Goal: Communication & Community: Answer question/provide support

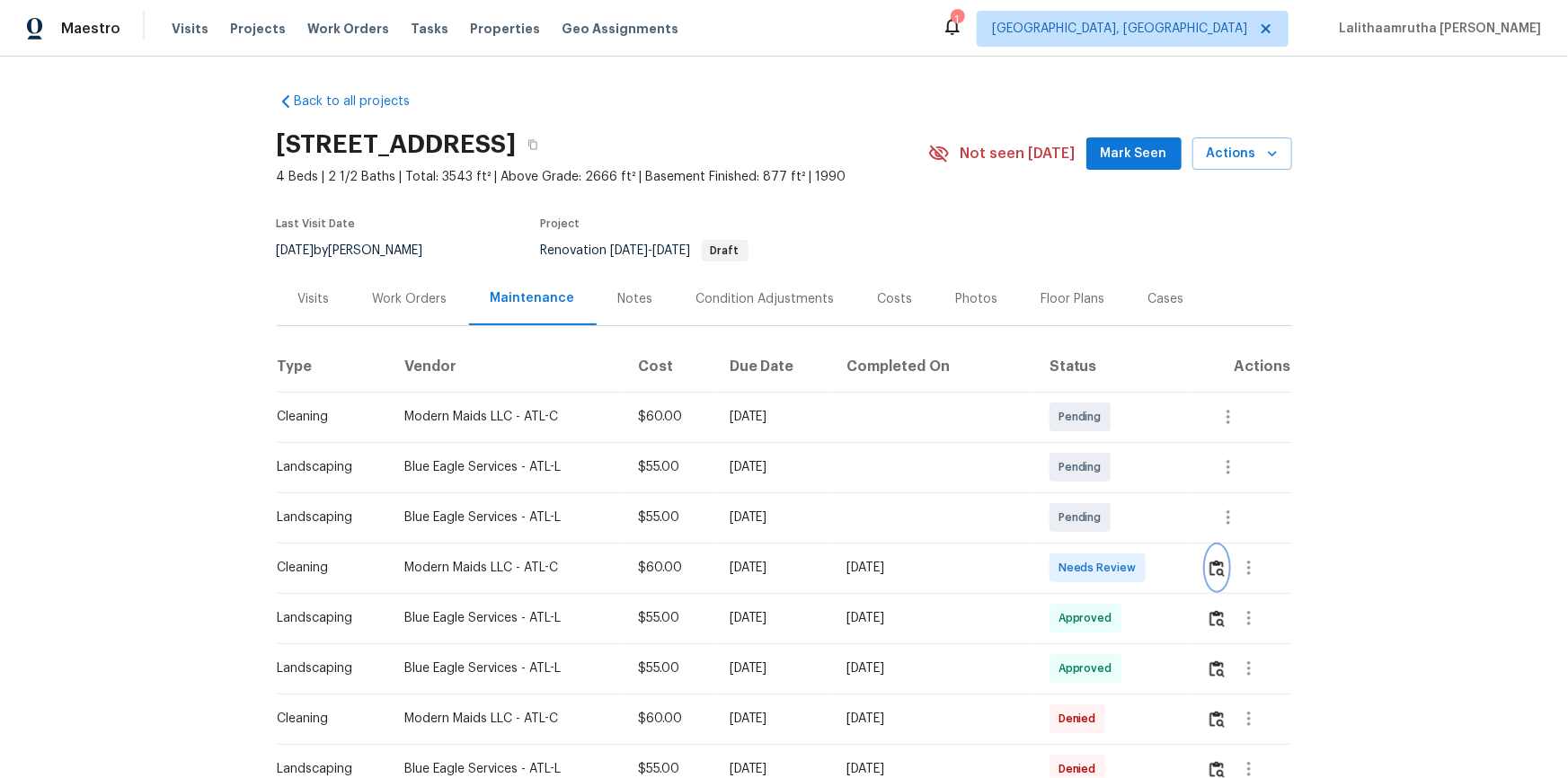
click at [1116, 523] on img "button" at bounding box center [1218, 568] width 16 height 17
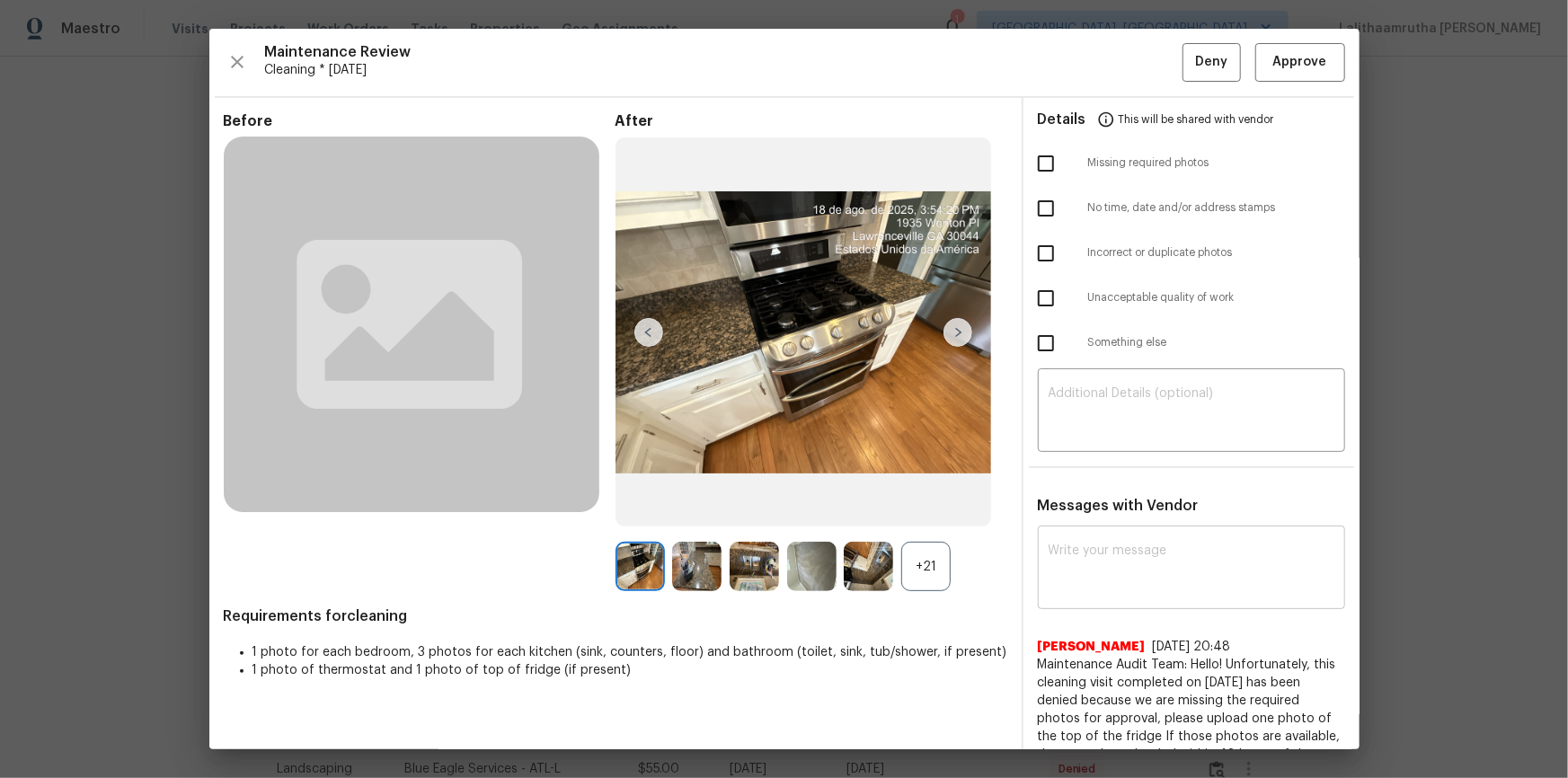
click at [1069, 523] on div "x ​" at bounding box center [1191, 570] width 307 height 79
click at [1067, 523] on textarea at bounding box center [1192, 570] width 286 height 50
drag, startPoint x: 1067, startPoint y: 567, endPoint x: 755, endPoint y: 528, distance: 314.4
click at [901, 523] on div "Before After +21 Requirements for cleaning 1 photo for each bedroom, 3 photos f…" at bounding box center [784, 542] width 1151 height 889
click at [1085, 523] on textarea at bounding box center [1192, 570] width 286 height 50
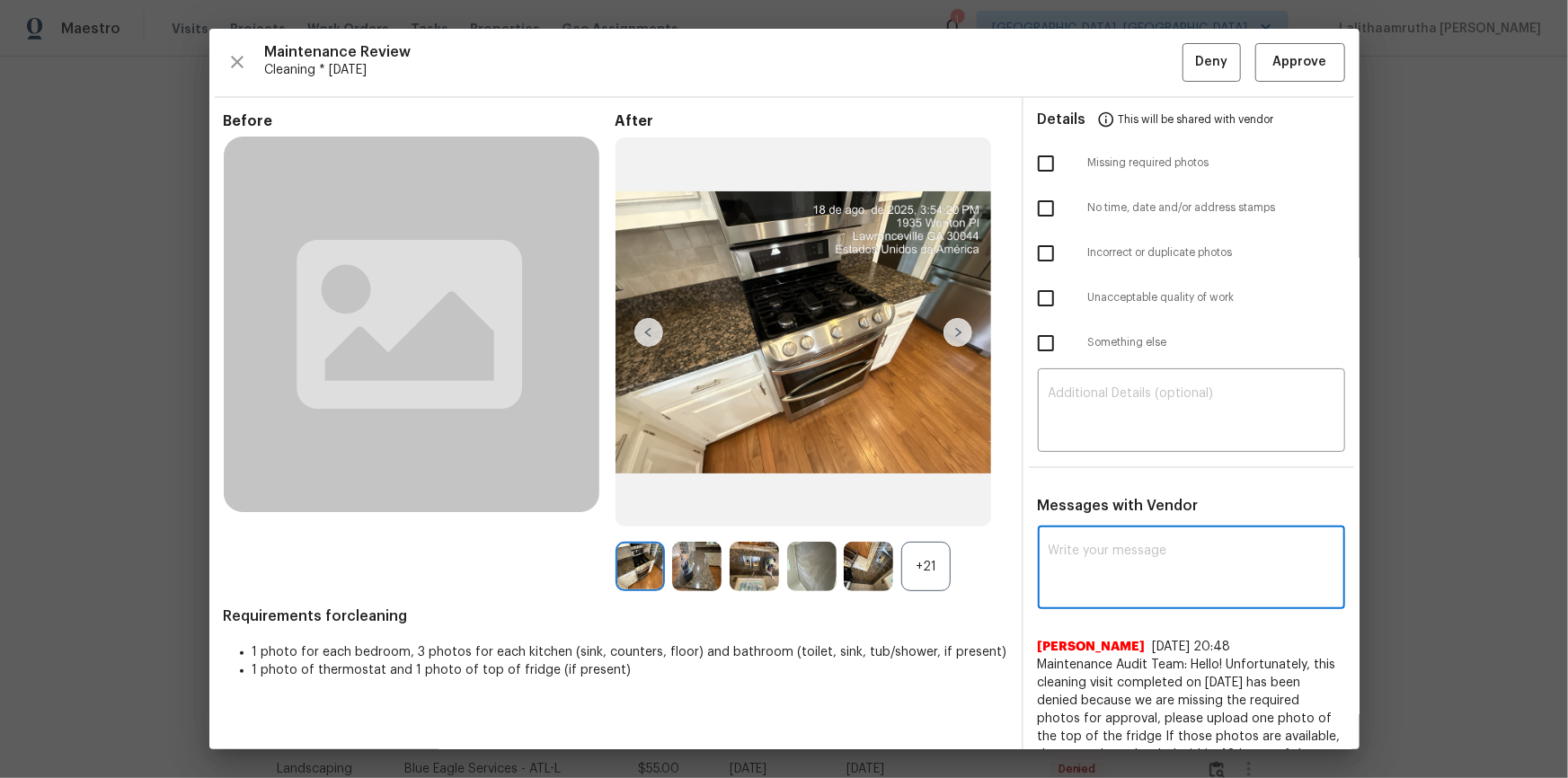
click at [1116, 523] on textarea at bounding box center [1192, 570] width 286 height 50
paste textarea "Maintenance Audit Team: Hello! Unfortunately, this cleaning visit completed on …"
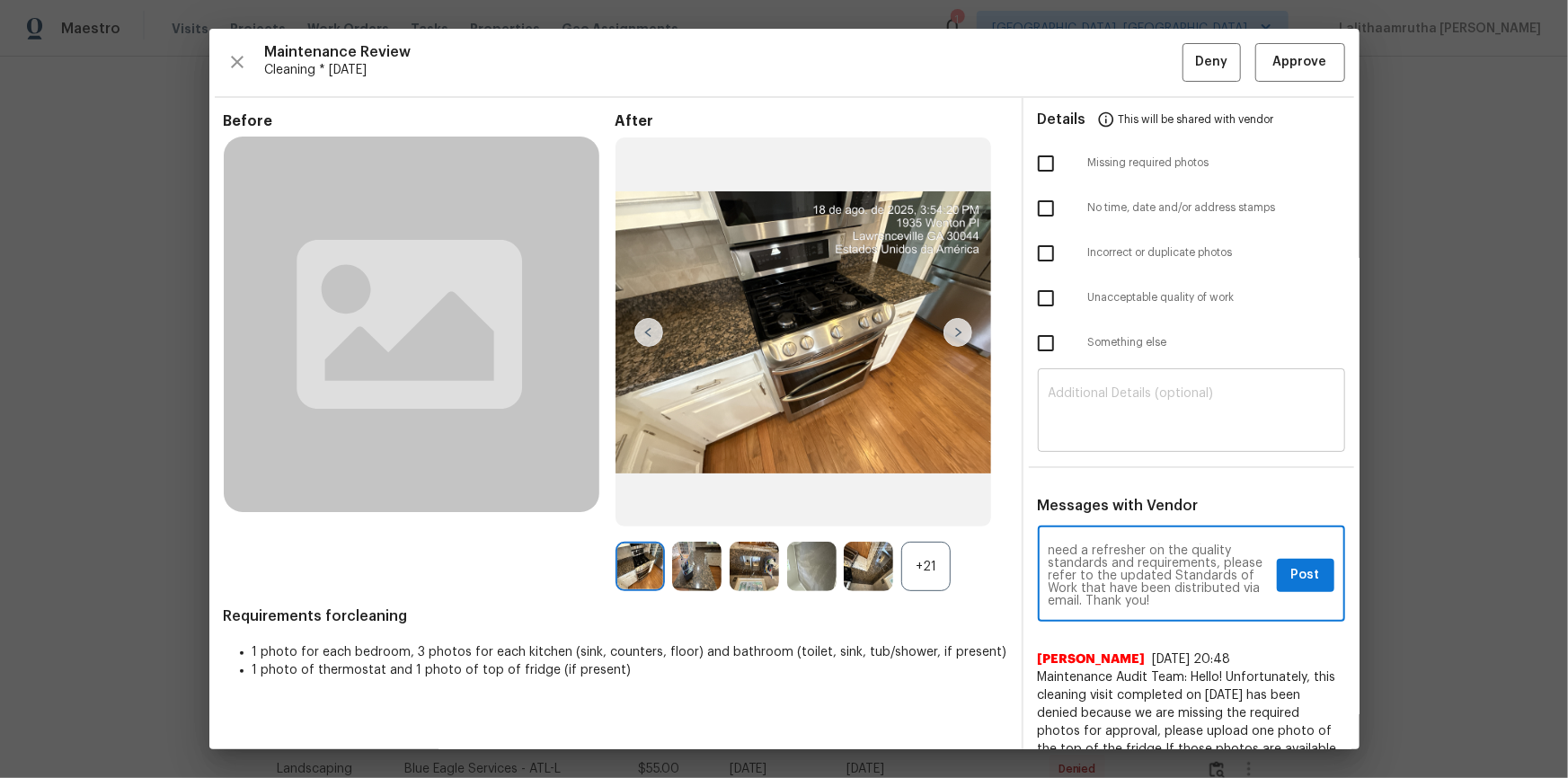
type textarea "Maintenance Audit Team: Hello! Unfortunately, this cleaning visit completed on …"
click at [1073, 425] on textarea at bounding box center [1192, 412] width 286 height 50
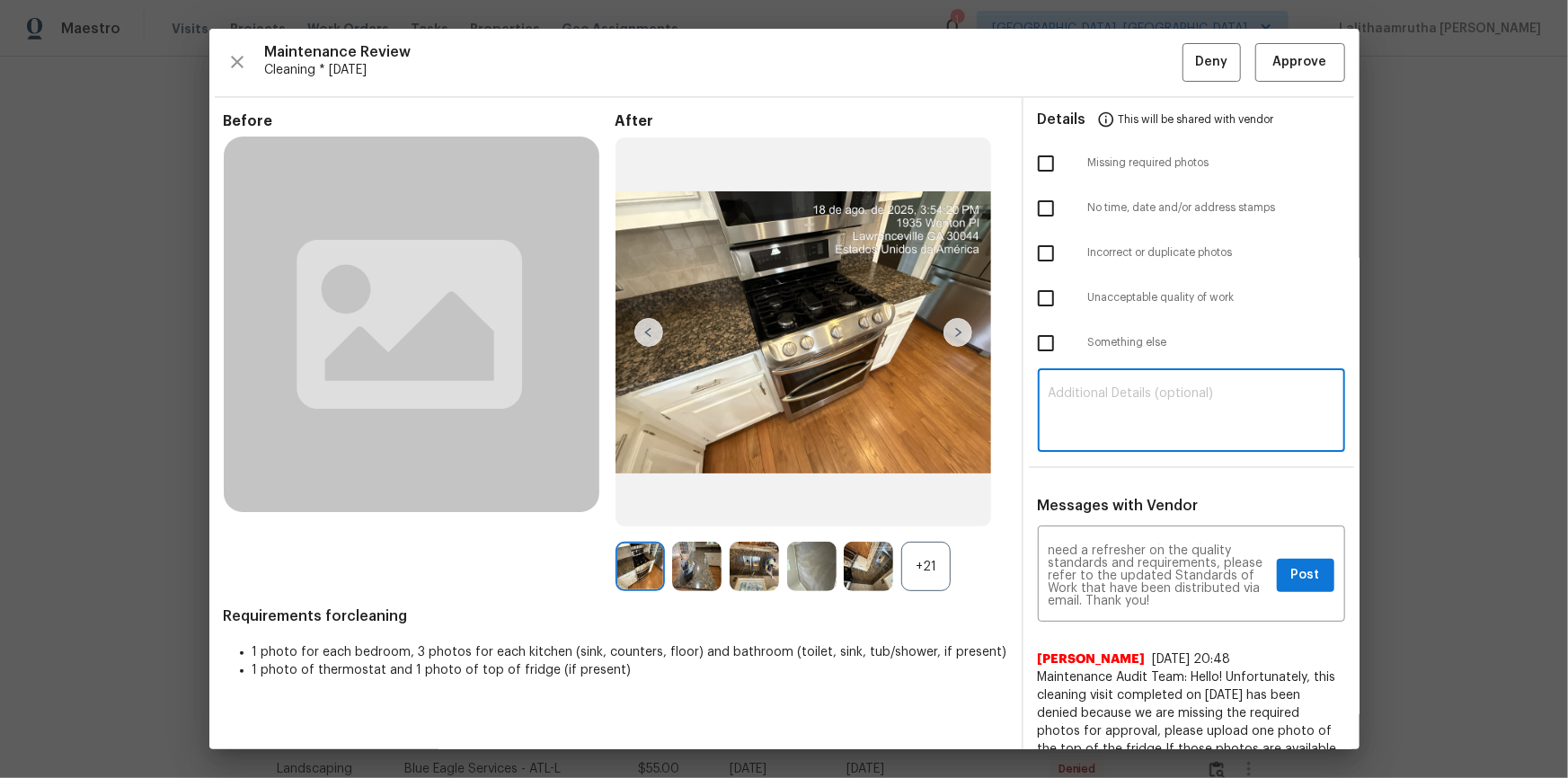
paste textarea "Maintenance Audit Team: Hello! Unfortunately, this cleaning visit completed on …"
type textarea "Maintenance Audit Team: Hello! Unfortunately, this cleaning visit completed on …"
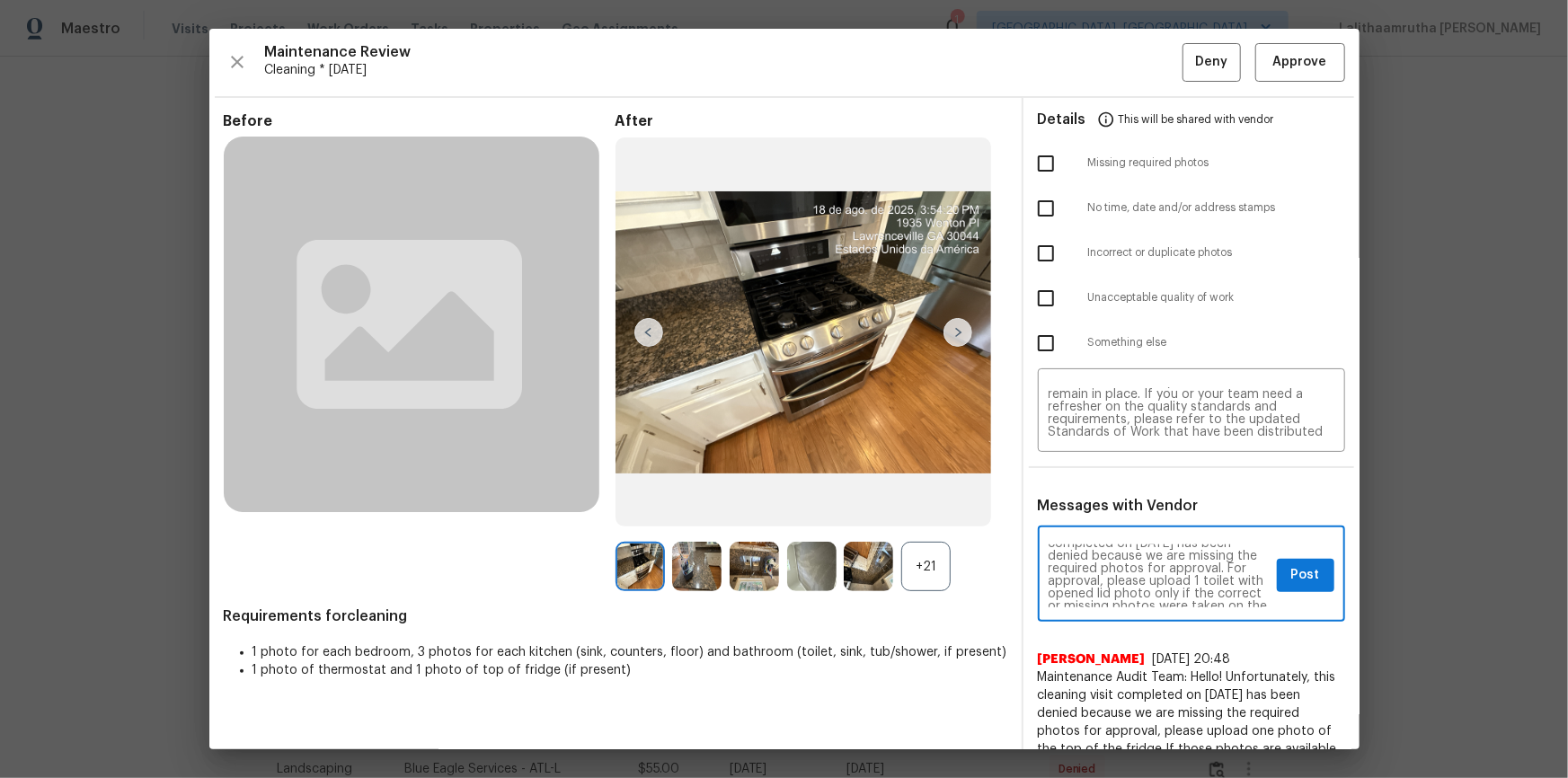
scroll to position [65, 0]
click at [1116, 523] on span "Post" at bounding box center [1306, 575] width 28 height 22
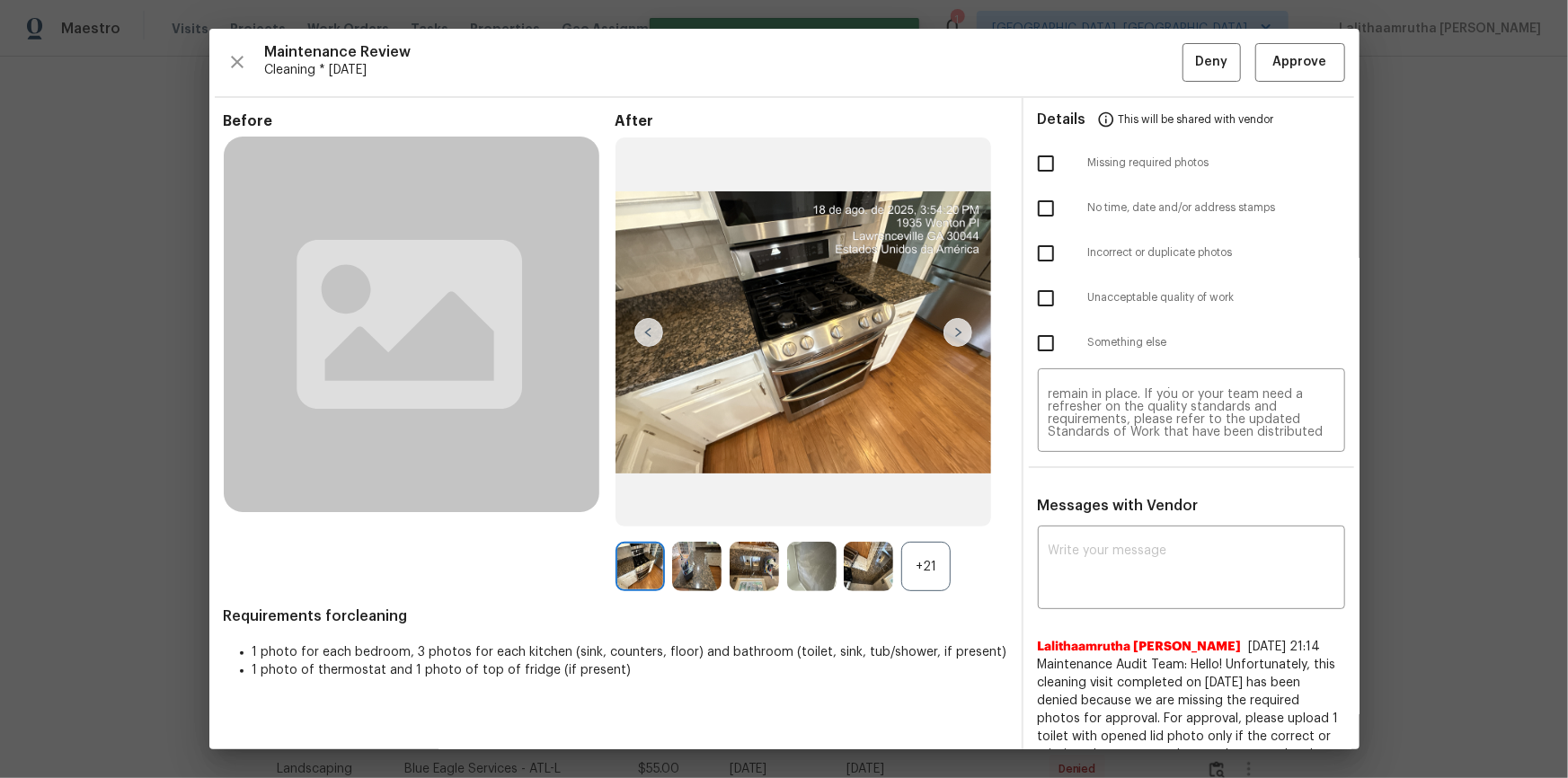
scroll to position [0, 0]
click at [1036, 160] on input "checkbox" at bounding box center [1046, 163] width 38 height 38
checkbox input "true"
click at [1116, 58] on span "Deny" at bounding box center [1211, 62] width 32 height 22
